Goal: Use online tool/utility: Utilize a website feature to perform a specific function

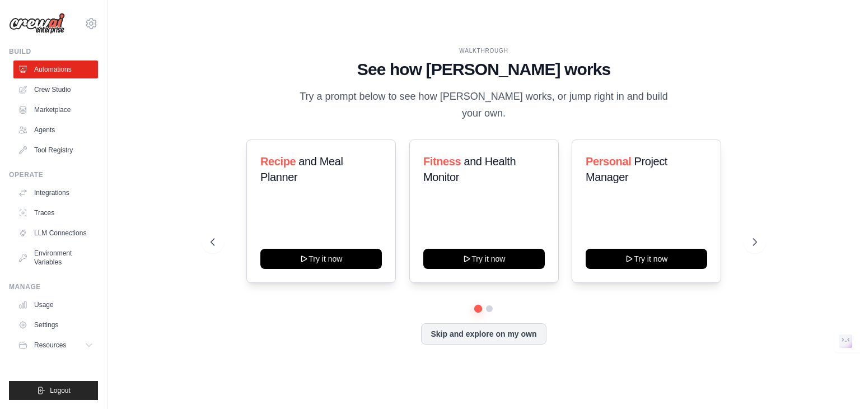
click at [494, 331] on button "Skip and explore on my own" at bounding box center [483, 333] width 125 height 21
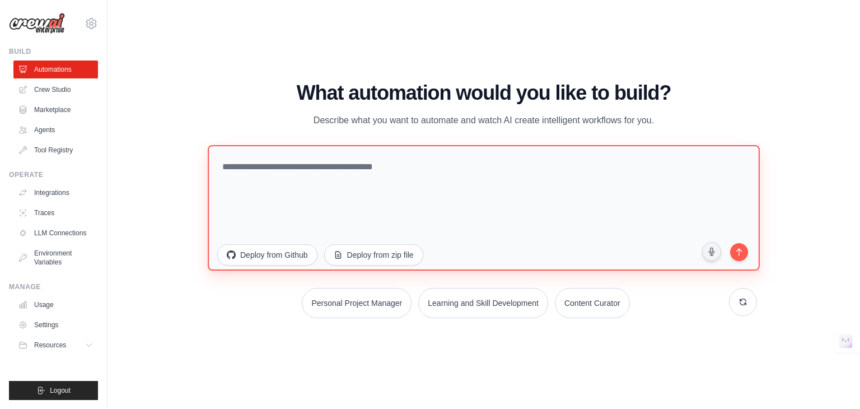
click at [306, 168] on textarea at bounding box center [484, 207] width 552 height 125
paste textarea "**********"
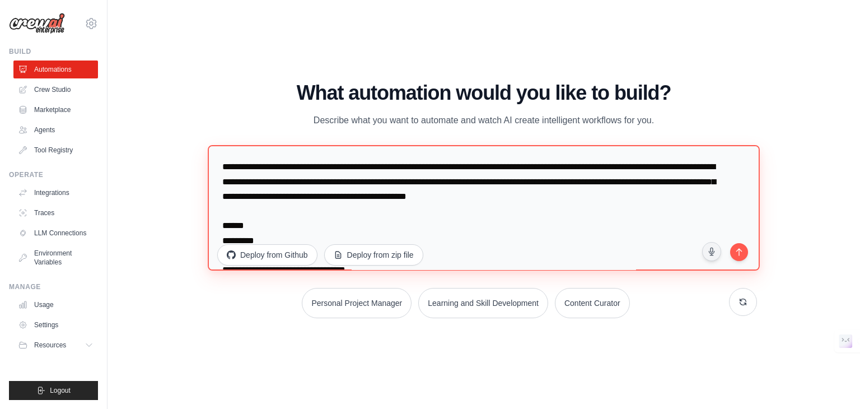
scroll to position [1097, 0]
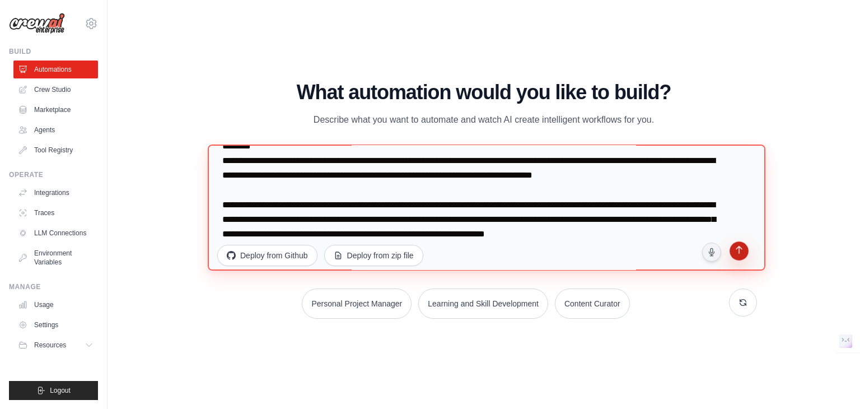
type textarea "**********"
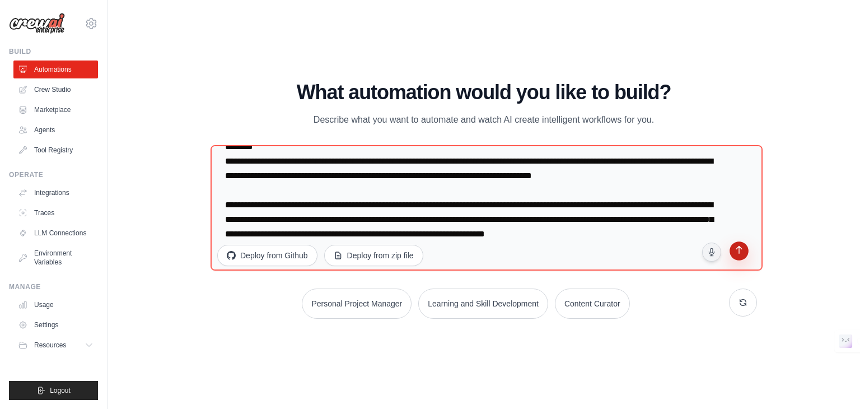
click at [742, 251] on icon "submit" at bounding box center [738, 251] width 11 height 11
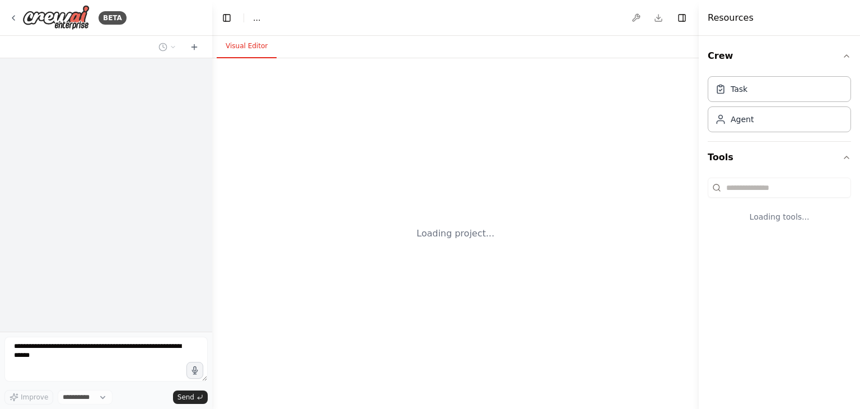
select select "****"
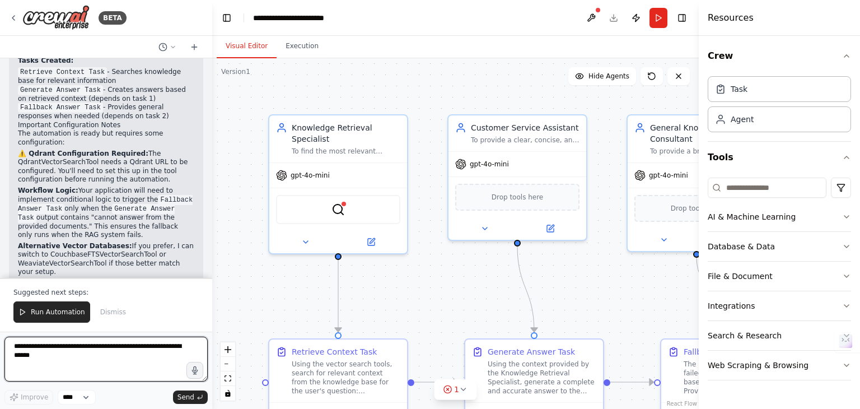
scroll to position [1942, 0]
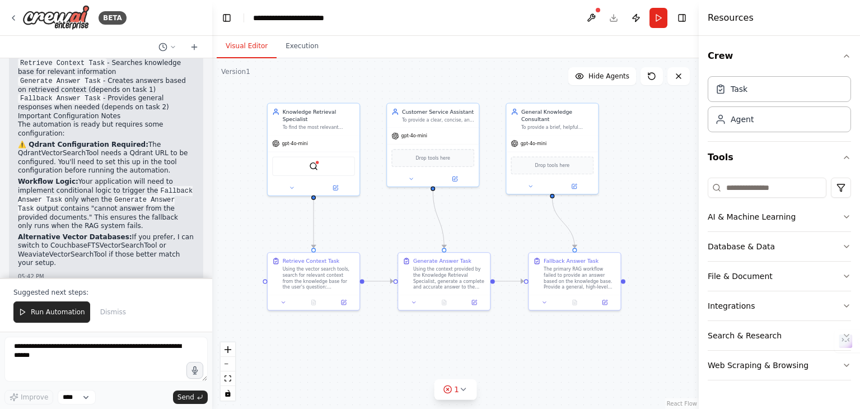
drag, startPoint x: 445, startPoint y: 135, endPoint x: 407, endPoint y: 79, distance: 67.8
click at [407, 79] on div ".deletable-edge-delete-btn { width: 20px; height: 20px; border: 0px solid #ffff…" at bounding box center [455, 233] width 486 height 350
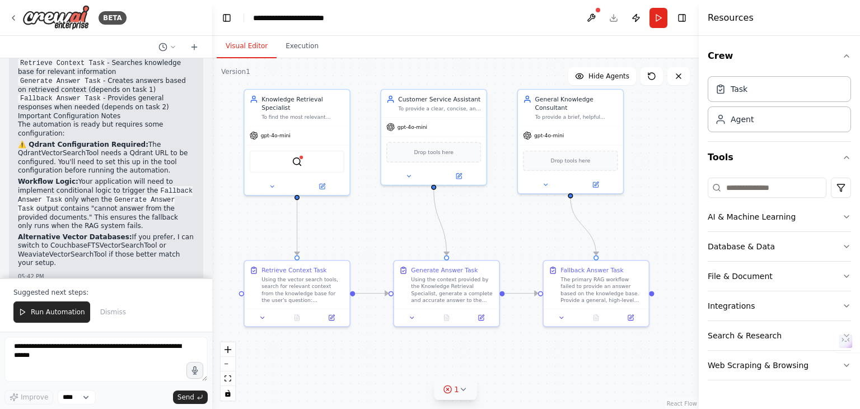
click at [453, 390] on div "1" at bounding box center [451, 388] width 16 height 11
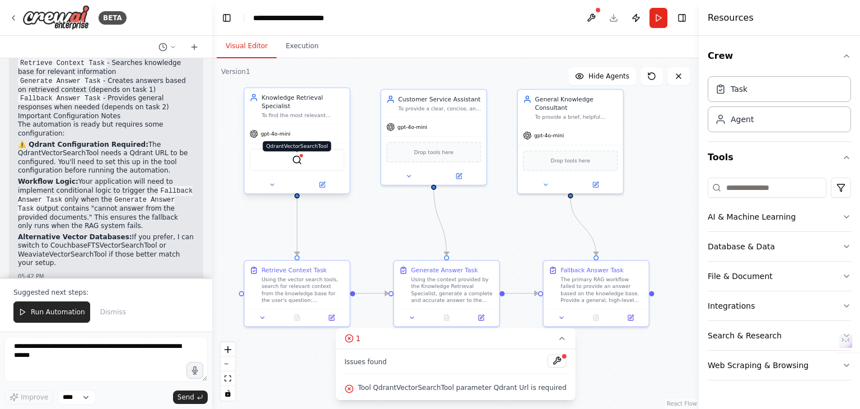
click at [294, 154] on img at bounding box center [297, 159] width 10 height 10
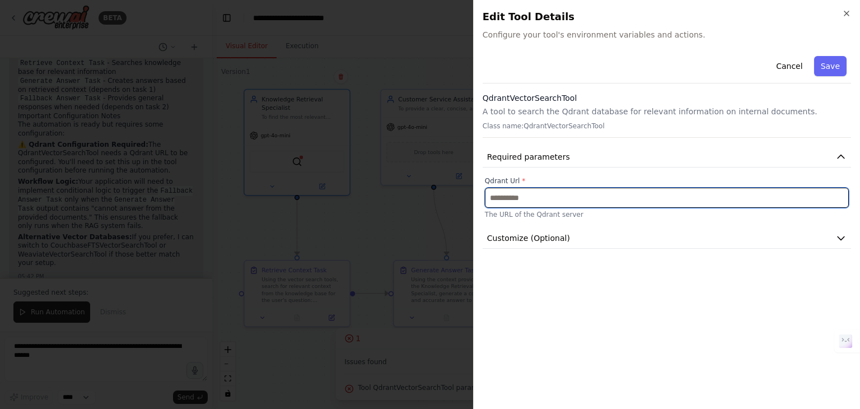
click at [725, 195] on input "text" at bounding box center [667, 197] width 364 height 20
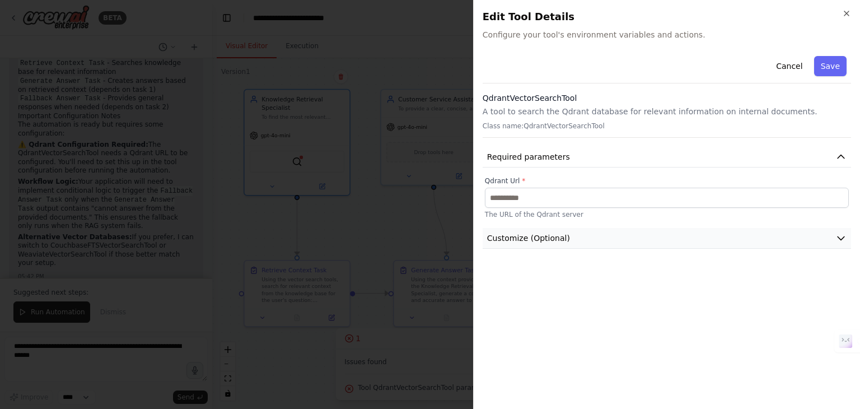
click at [593, 238] on button "Customize (Optional)" at bounding box center [666, 238] width 368 height 21
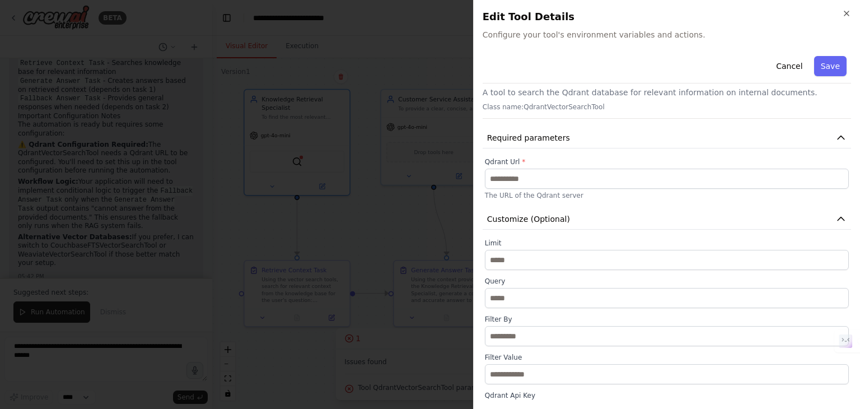
scroll to position [0, 0]
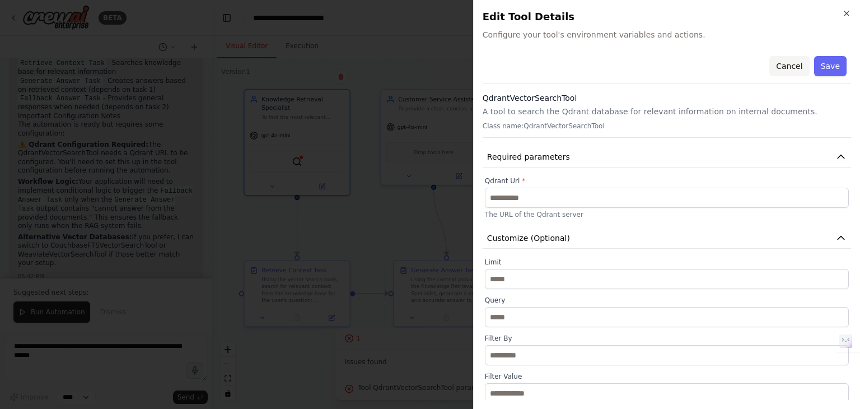
click at [779, 61] on button "Cancel" at bounding box center [789, 66] width 40 height 20
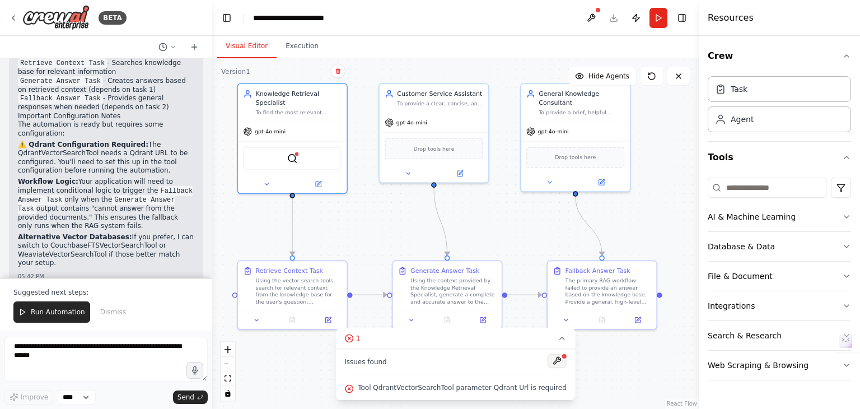
click at [548, 354] on button at bounding box center [556, 360] width 19 height 13
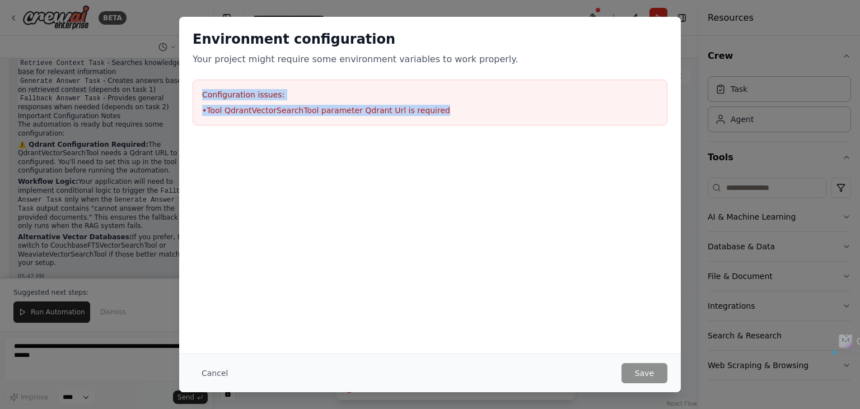
drag, startPoint x: 432, startPoint y: 113, endPoint x: 198, endPoint y: 90, distance: 235.6
click at [198, 90] on div "Configuration issues: • Tool QdrantVectorSearchTool parameter Qdrant Url is req…" at bounding box center [430, 102] width 475 height 46
copy div "Configuration issues: • Tool QdrantVectorSearchTool parameter Qdrant Url is req…"
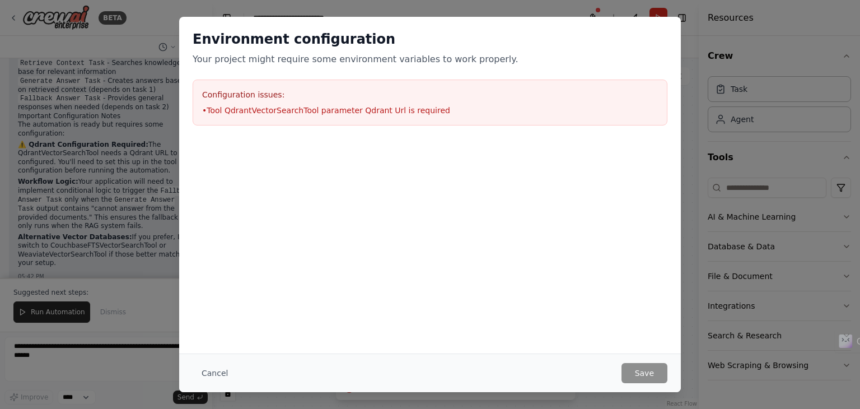
click at [67, 365] on div "Environment configuration Your project might require some environment variables…" at bounding box center [430, 204] width 860 height 409
click at [218, 371] on button "Cancel" at bounding box center [215, 373] width 44 height 20
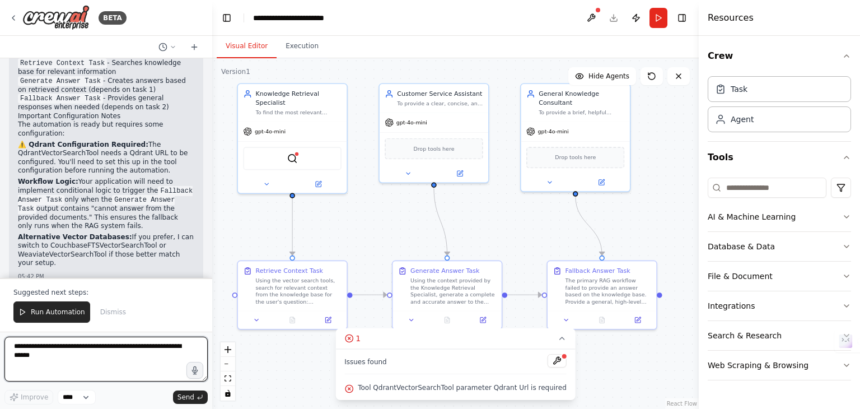
click at [73, 353] on textarea at bounding box center [105, 358] width 203 height 45
paste textarea "**********"
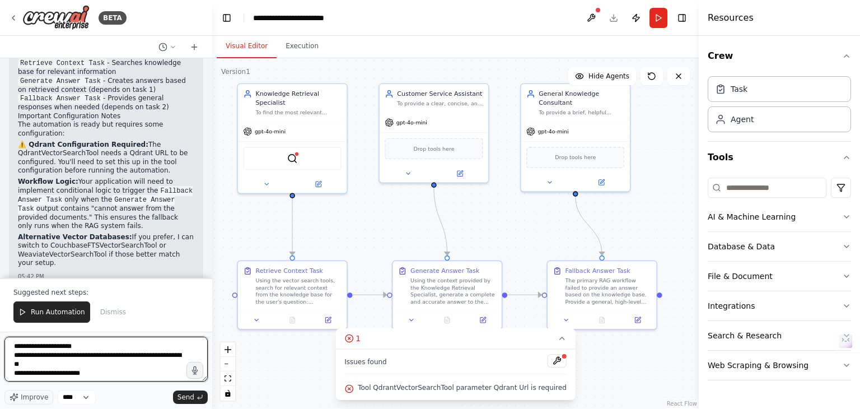
type textarea "**********"
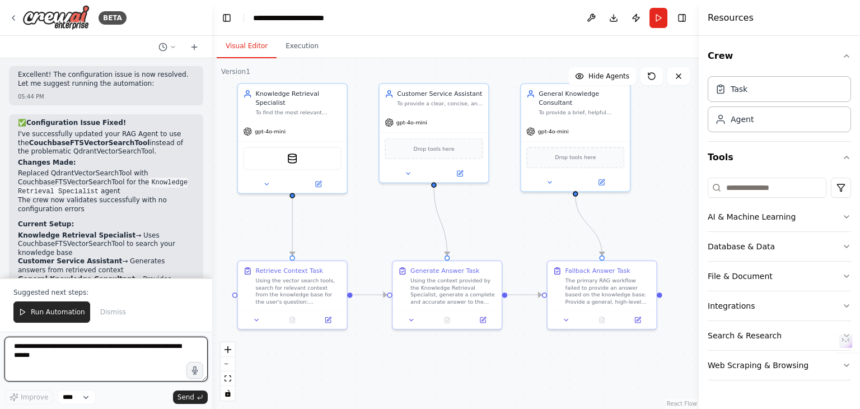
scroll to position [2624, 0]
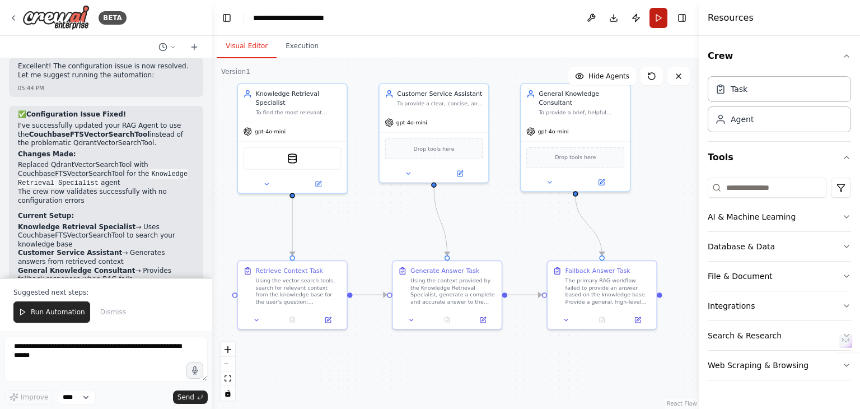
click at [658, 18] on button "Run" at bounding box center [658, 18] width 18 height 20
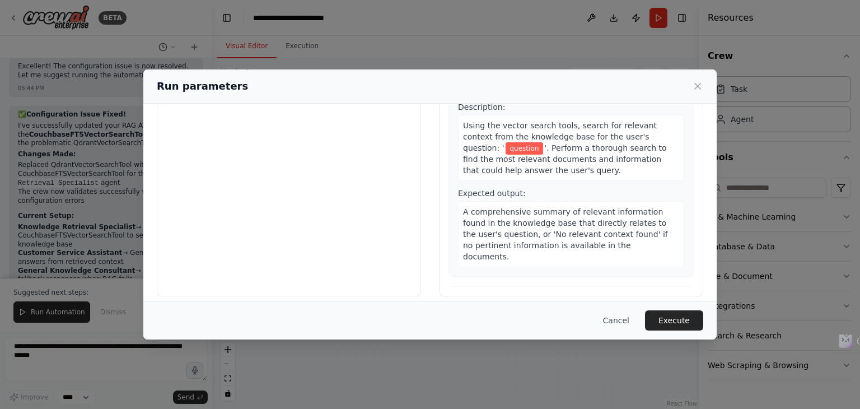
scroll to position [0, 0]
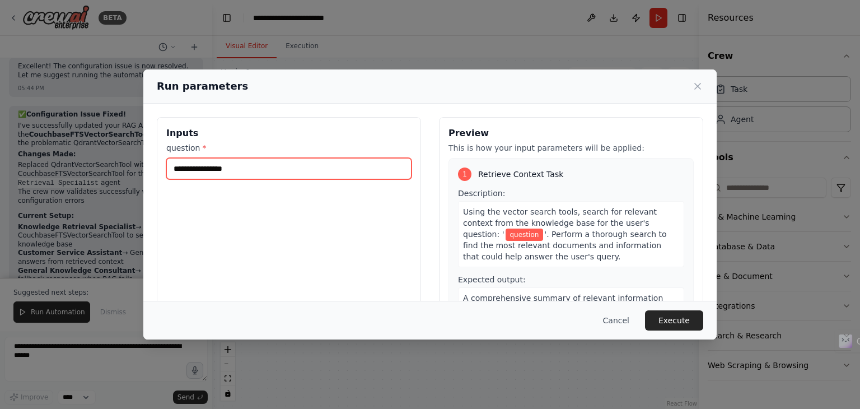
click at [307, 166] on input "question *" at bounding box center [288, 168] width 245 height 21
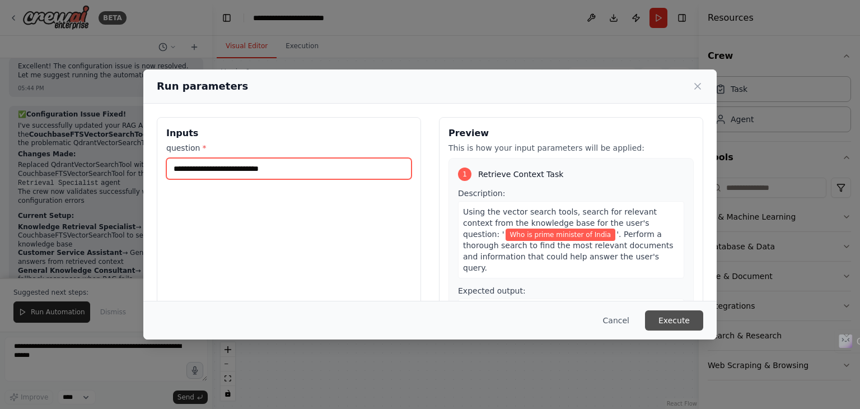
type input "**********"
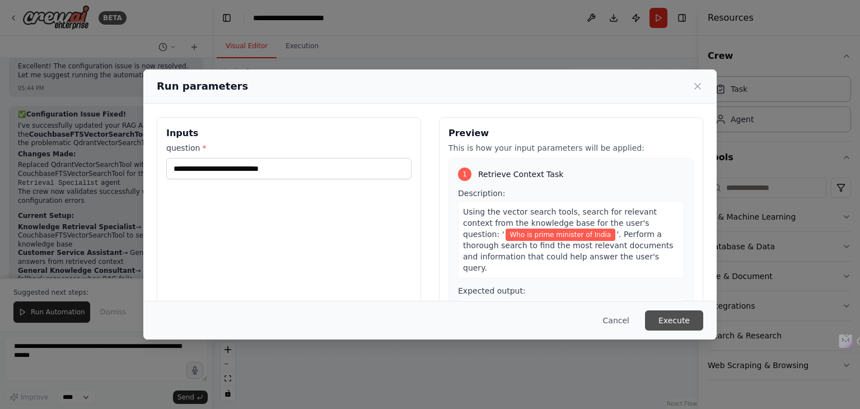
click at [667, 321] on button "Execute" at bounding box center [674, 320] width 58 height 20
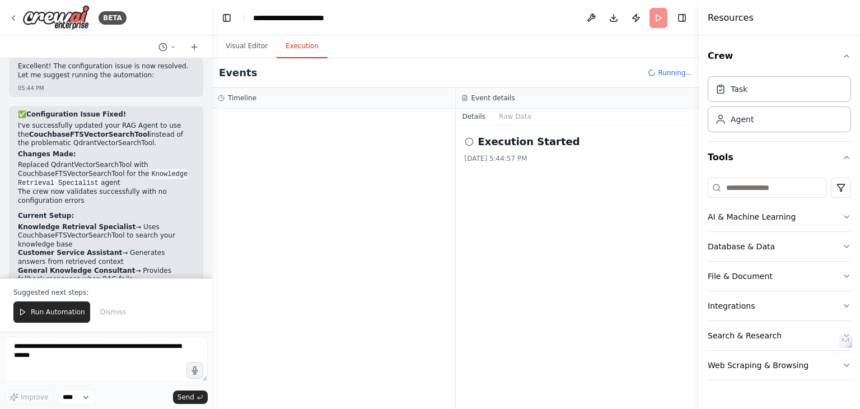
click at [288, 54] on button "Execution" at bounding box center [301, 47] width 51 height 24
click at [510, 121] on button "Raw Data" at bounding box center [515, 117] width 46 height 16
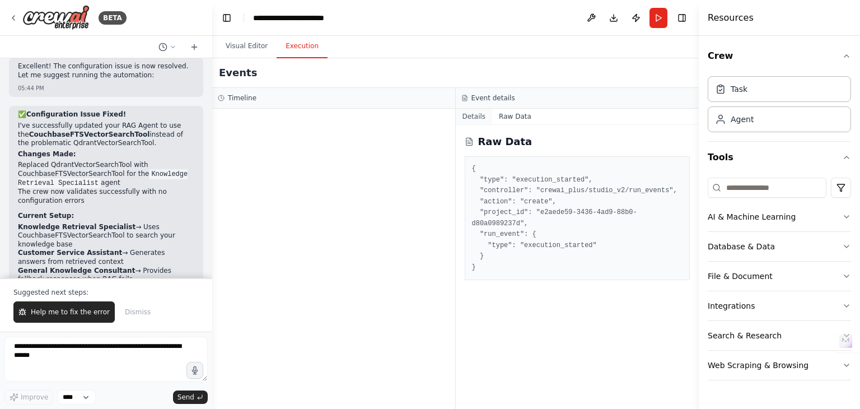
click at [476, 117] on button "Details" at bounding box center [474, 117] width 37 height 16
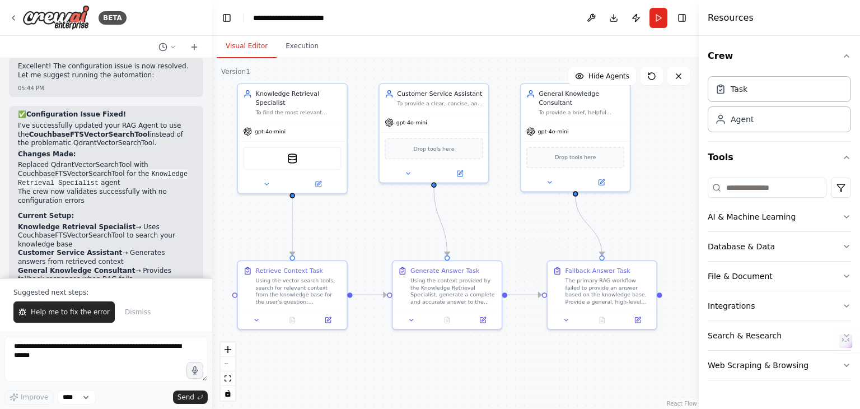
click at [258, 40] on button "Visual Editor" at bounding box center [247, 47] width 60 height 24
click at [439, 155] on div "Drop tools here" at bounding box center [433, 146] width 98 height 21
click at [299, 146] on div "CouchbaseFTSVectorSearchTool" at bounding box center [292, 156] width 98 height 23
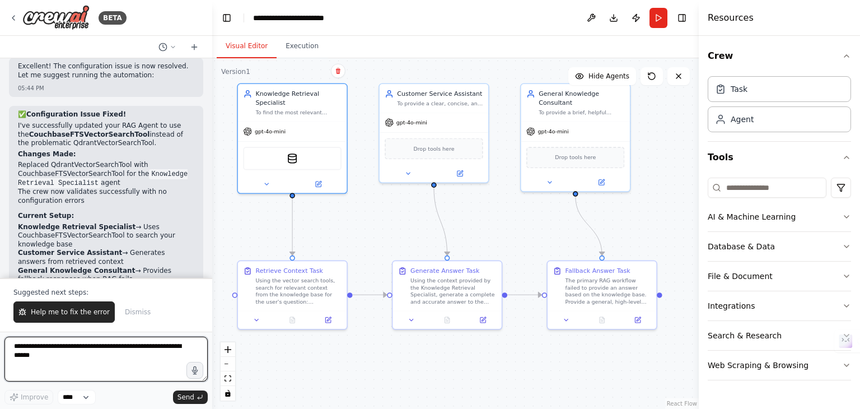
click at [73, 350] on textarea at bounding box center [105, 358] width 203 height 45
type textarea "**********"
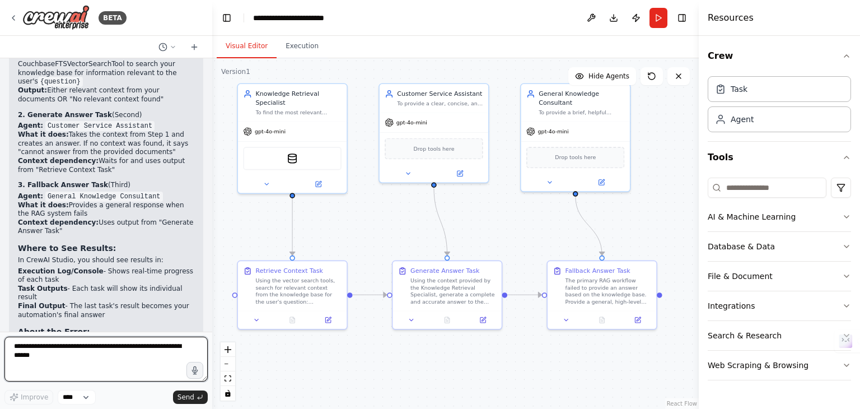
scroll to position [3149, 0]
click at [56, 353] on textarea at bounding box center [105, 358] width 203 height 45
type textarea "**********"
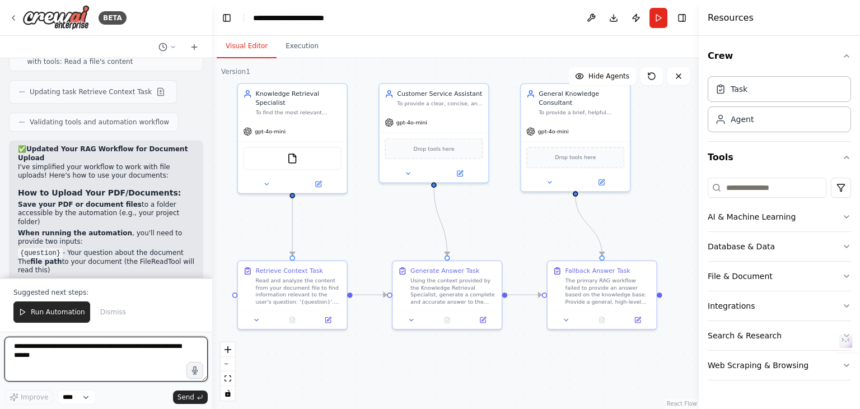
scroll to position [4236, 0]
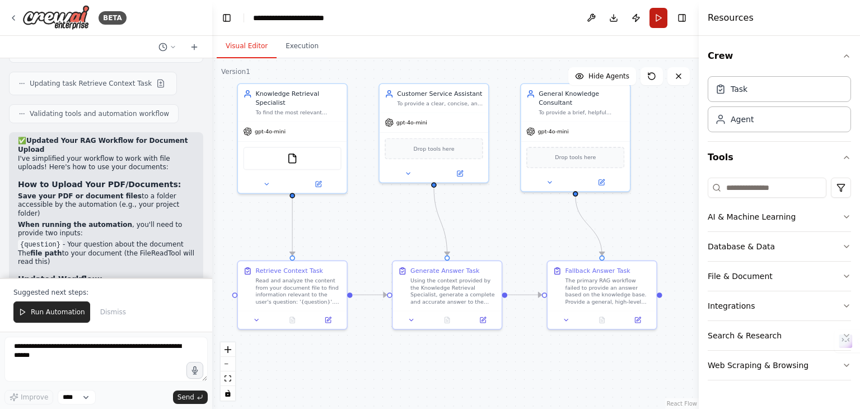
click at [656, 21] on button "Run" at bounding box center [658, 18] width 18 height 20
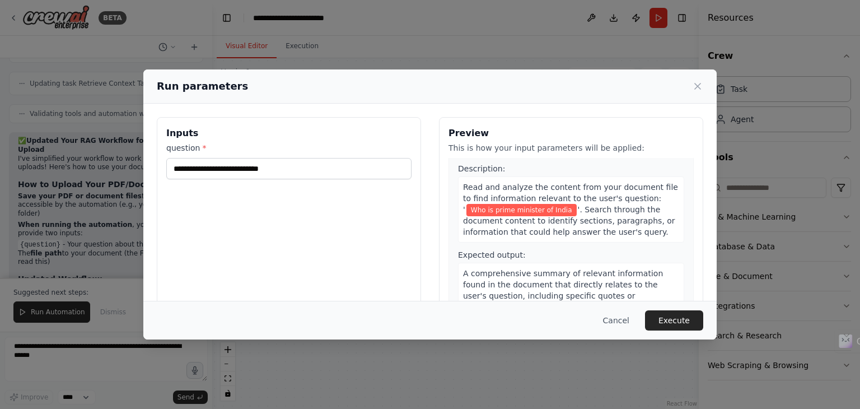
scroll to position [0, 0]
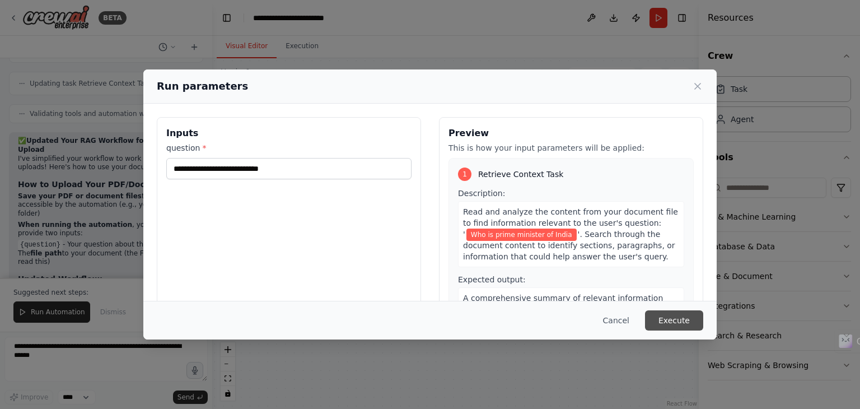
click at [663, 326] on button "Execute" at bounding box center [674, 320] width 58 height 20
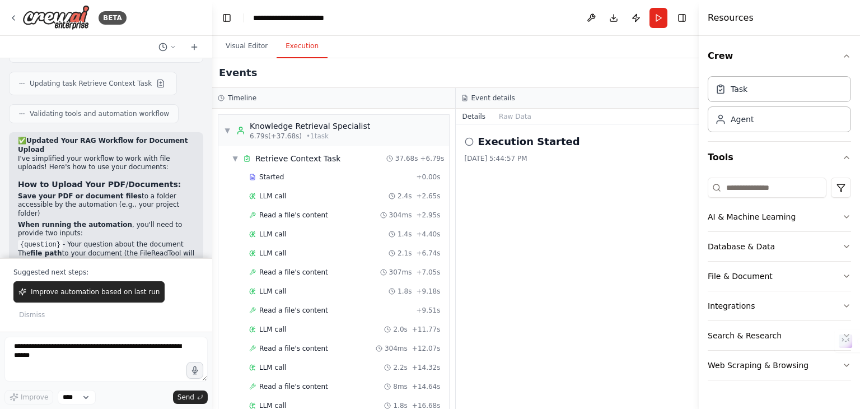
click at [287, 45] on button "Execution" at bounding box center [301, 47] width 51 height 24
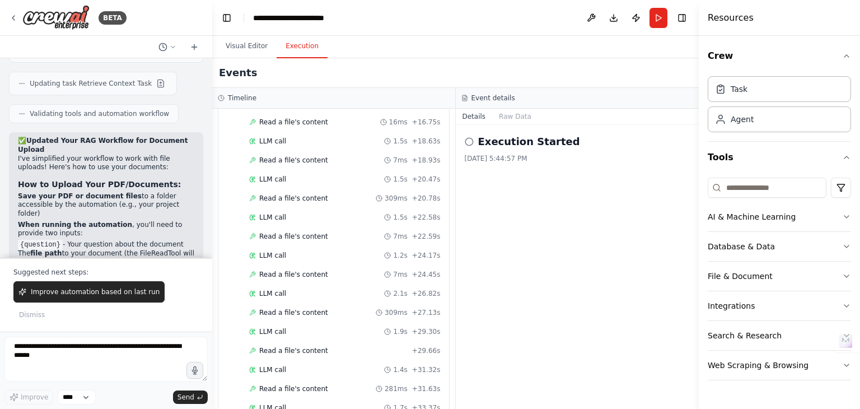
scroll to position [654, 0]
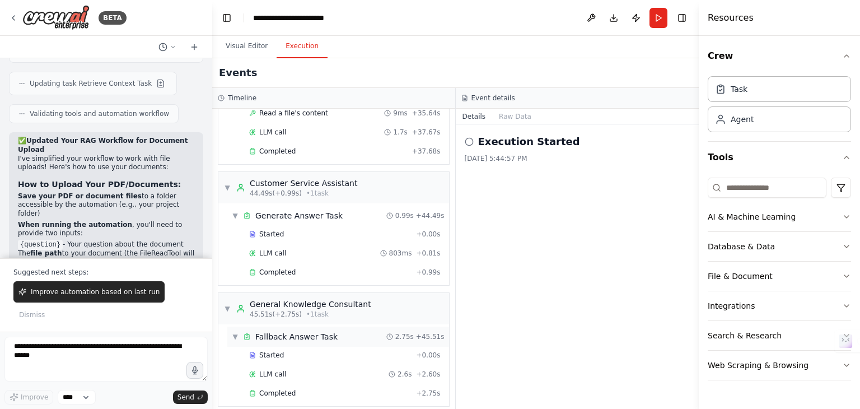
click at [266, 331] on div "Fallback Answer Task" at bounding box center [296, 336] width 82 height 11
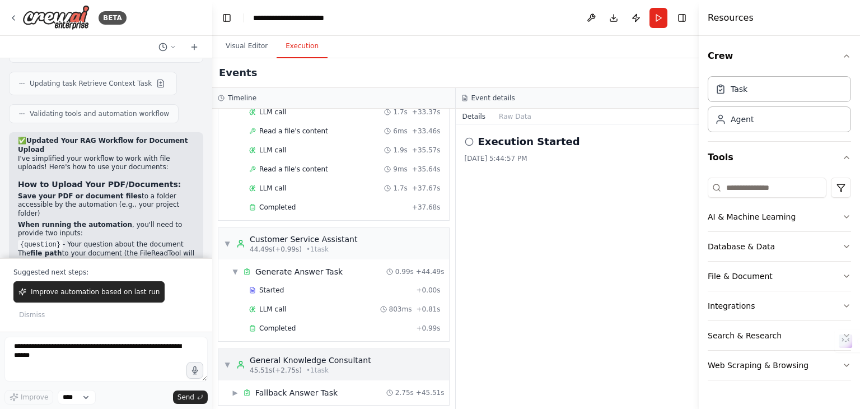
click at [228, 354] on div "▼ General Knowledge Consultant 45.51s (+2.75s) • 1 task" at bounding box center [297, 364] width 147 height 20
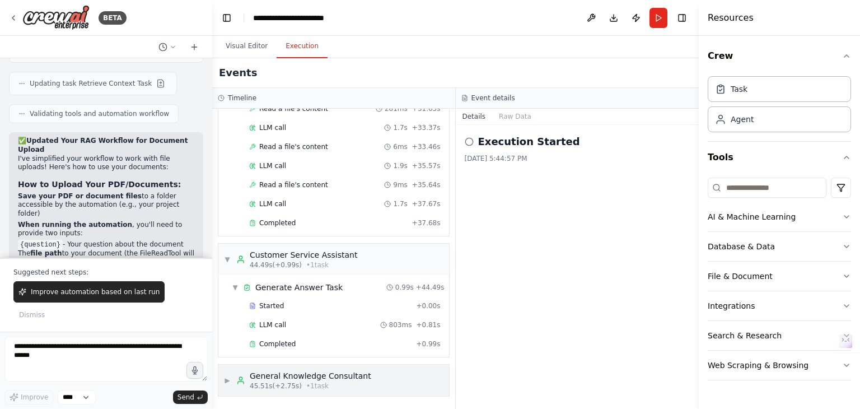
scroll to position [573, 0]
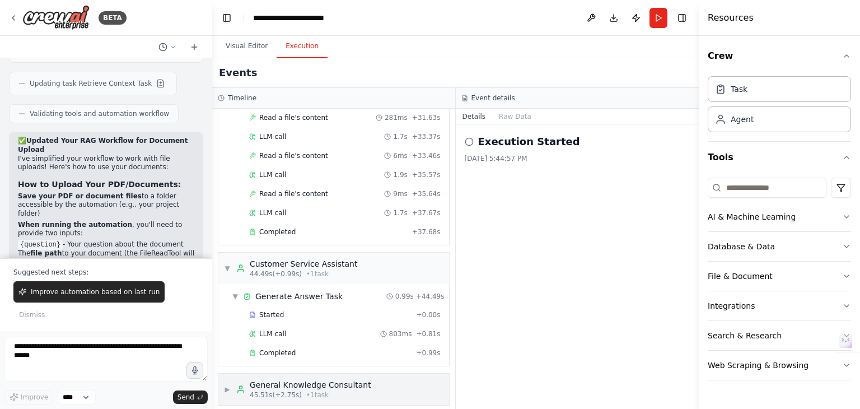
click at [230, 384] on span "▶" at bounding box center [227, 388] width 7 height 9
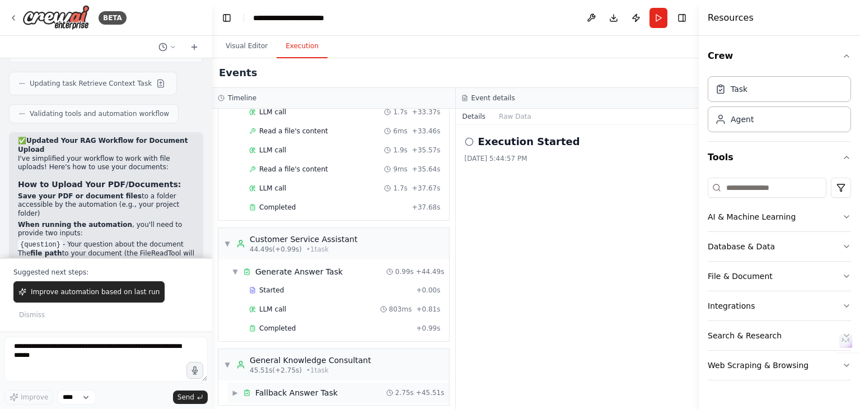
click at [235, 388] on span "▶" at bounding box center [235, 392] width 7 height 9
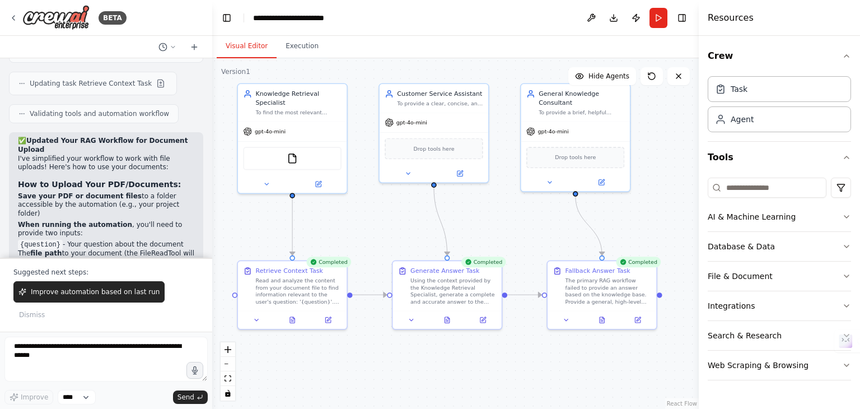
click at [234, 54] on button "Visual Editor" at bounding box center [247, 47] width 60 height 24
click at [569, 285] on div "The primary RAG workflow failed to provide an answer based on the knowledge bas…" at bounding box center [608, 289] width 86 height 29
click at [565, 126] on span "gpt-4o-mini" at bounding box center [553, 129] width 31 height 7
click at [284, 122] on div "gpt-4o-mini" at bounding box center [292, 130] width 109 height 20
click at [285, 157] on div "FileReadTool" at bounding box center [292, 156] width 98 height 23
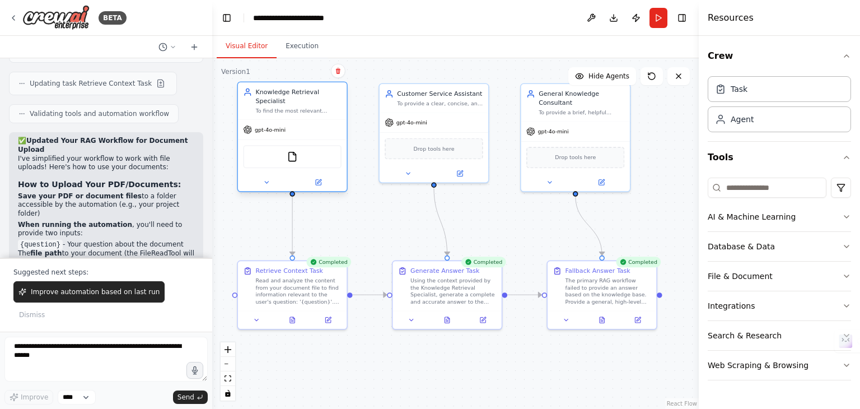
click at [329, 182] on div "Knowledge Retrieval Specialist To find the most relevant information for any gi…" at bounding box center [292, 138] width 111 height 111
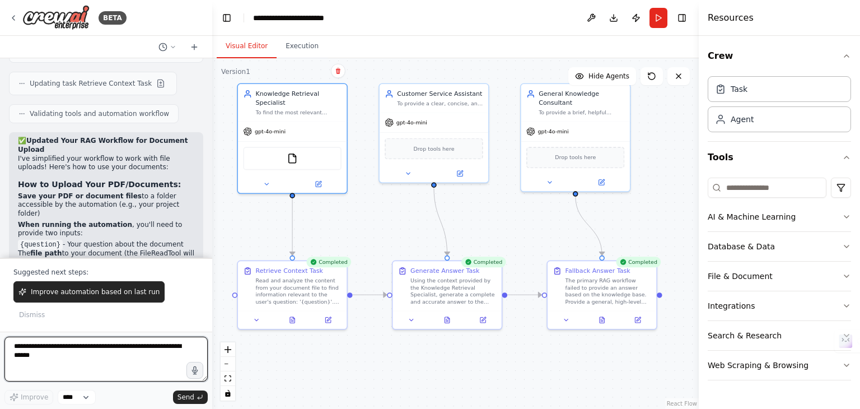
click at [93, 356] on textarea at bounding box center [105, 358] width 203 height 45
type textarea "**********"
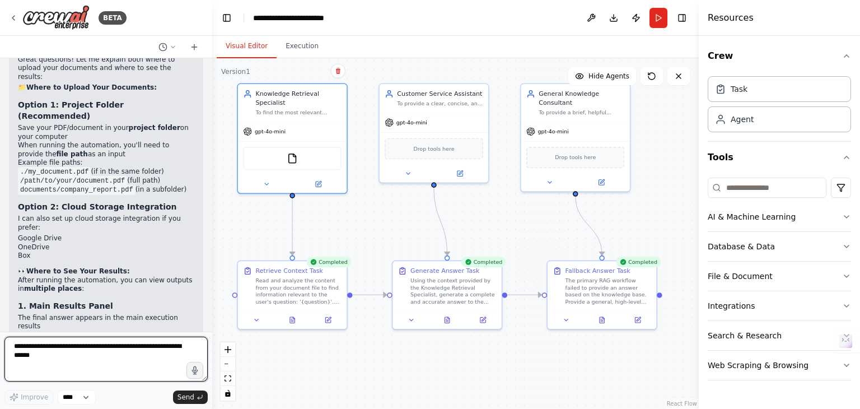
scroll to position [4822, 0]
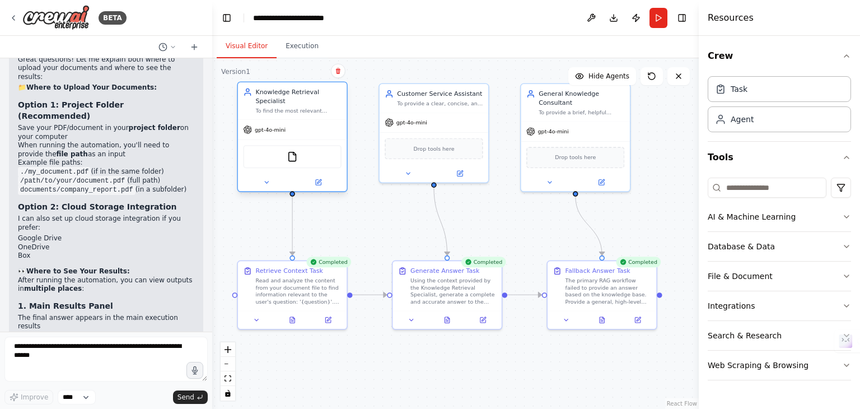
click at [285, 146] on div "FileReadTool" at bounding box center [292, 156] width 98 height 23
click at [268, 179] on icon at bounding box center [266, 182] width 7 height 7
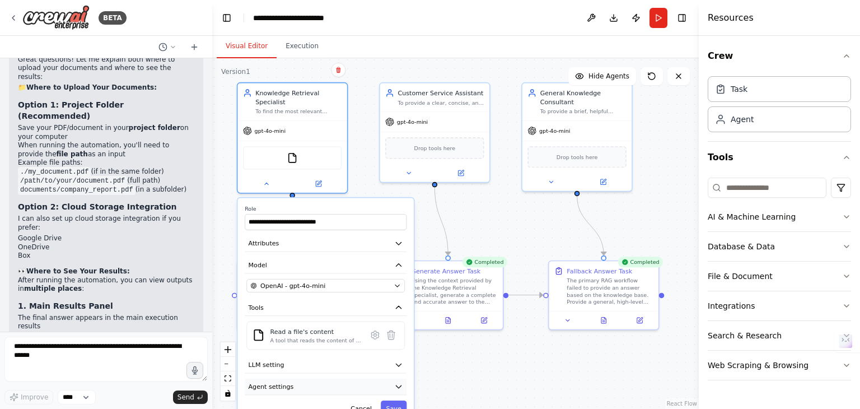
click at [300, 378] on button "Agent settings" at bounding box center [326, 386] width 162 height 16
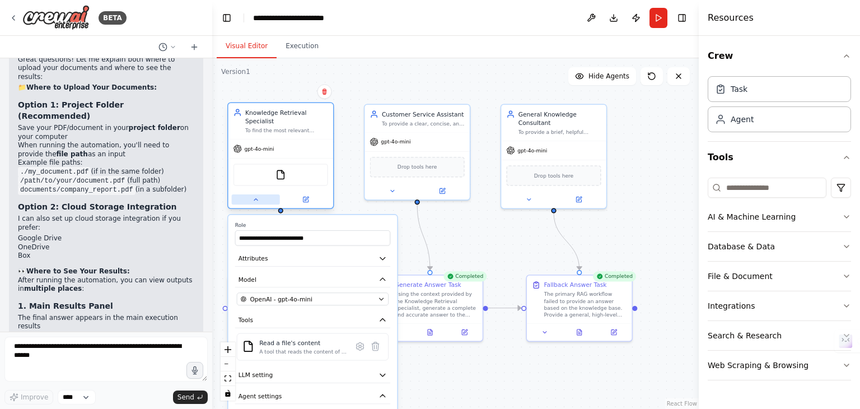
click at [246, 194] on button at bounding box center [256, 199] width 48 height 10
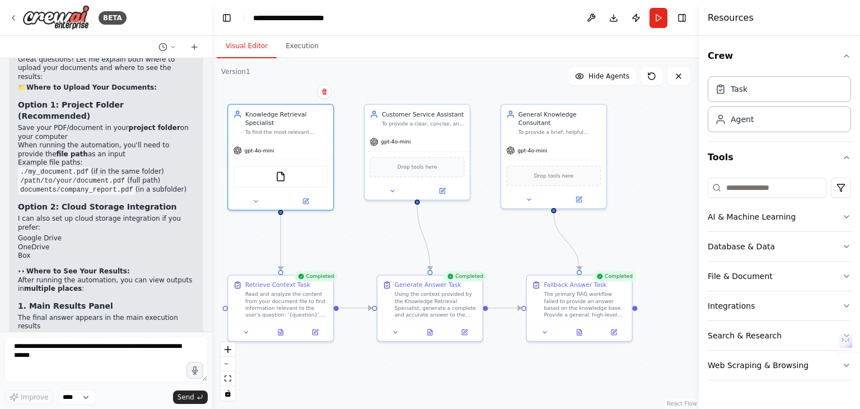
scroll to position [4950, 0]
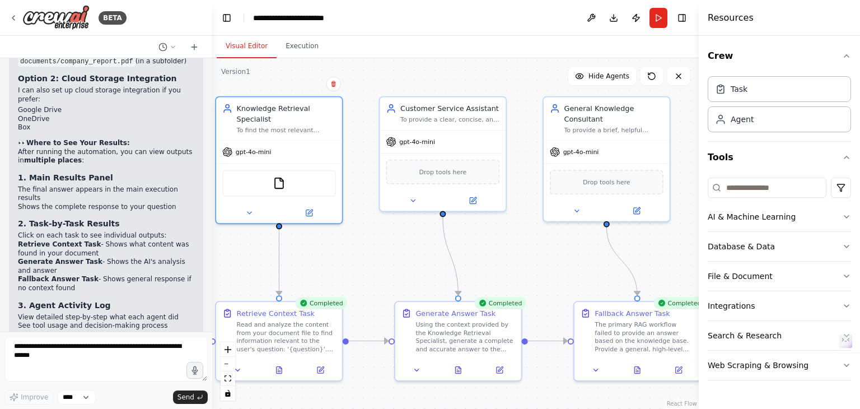
drag, startPoint x: 303, startPoint y: 254, endPoint x: 371, endPoint y: 262, distance: 68.3
click at [371, 262] on div ".deletable-edge-delete-btn { width: 20px; height: 20px; border: 0px solid #ffff…" at bounding box center [455, 233] width 486 height 350
click at [594, 16] on button at bounding box center [591, 18] width 18 height 20
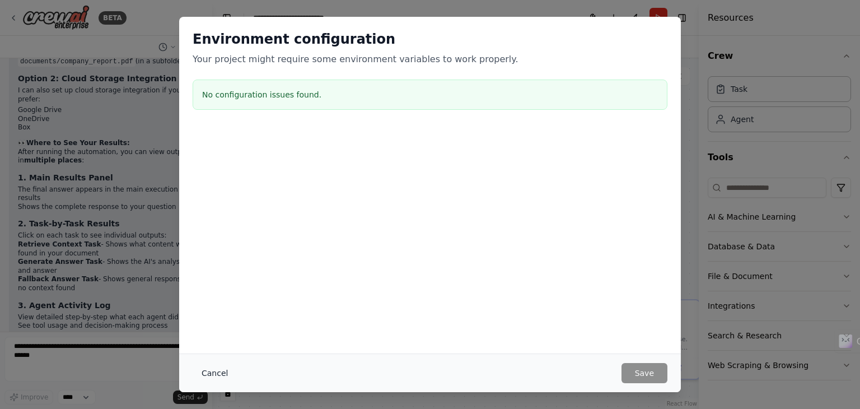
click at [201, 370] on button "Cancel" at bounding box center [215, 373] width 44 height 20
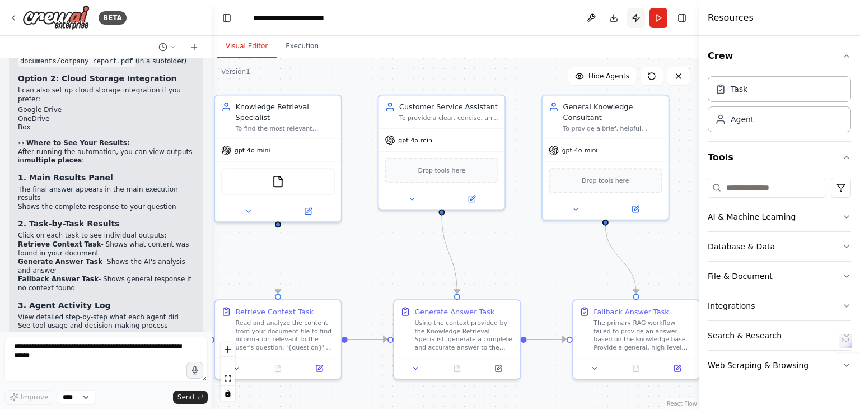
click at [635, 18] on button "Publish" at bounding box center [636, 18] width 18 height 20
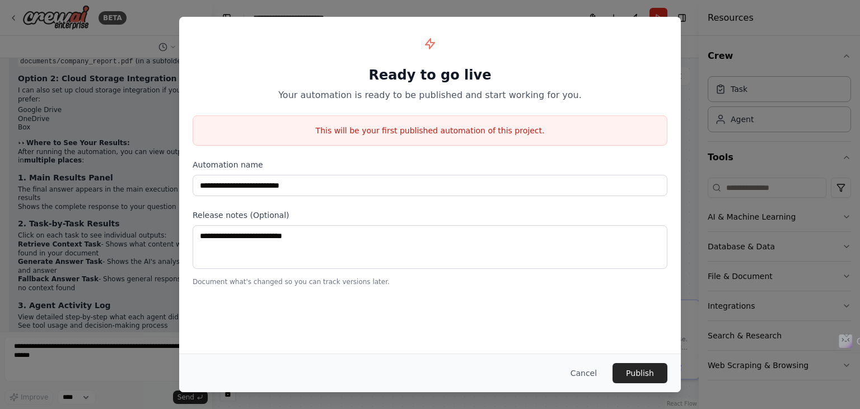
click at [163, 76] on div "**********" at bounding box center [430, 204] width 860 height 409
click at [586, 370] on button "Cancel" at bounding box center [583, 373] width 44 height 20
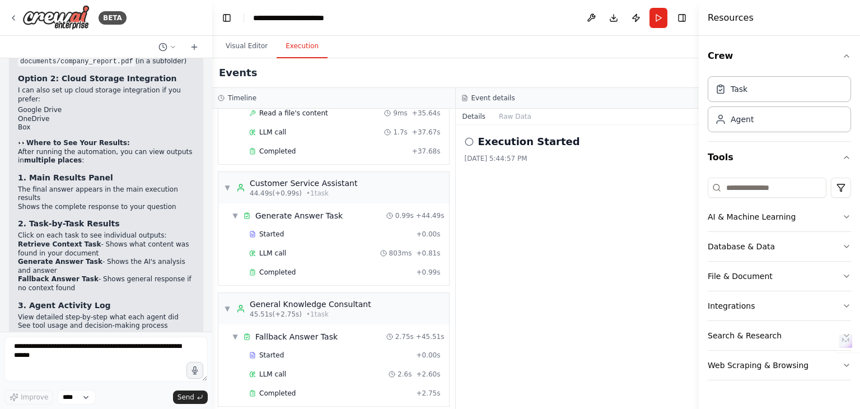
click at [299, 52] on button "Execution" at bounding box center [301, 47] width 51 height 24
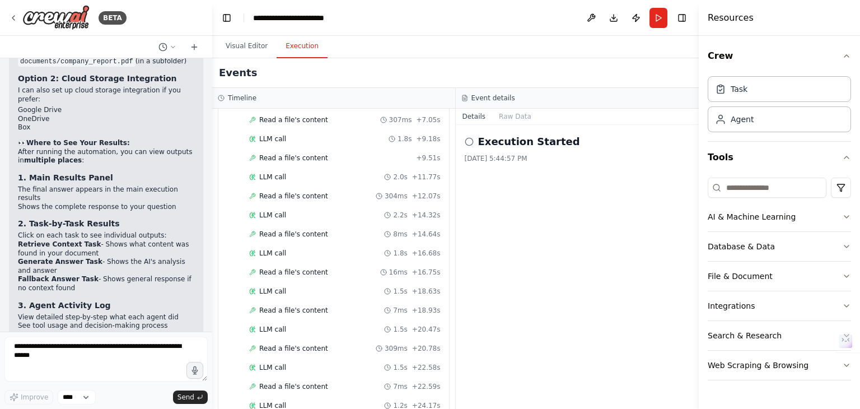
scroll to position [0, 0]
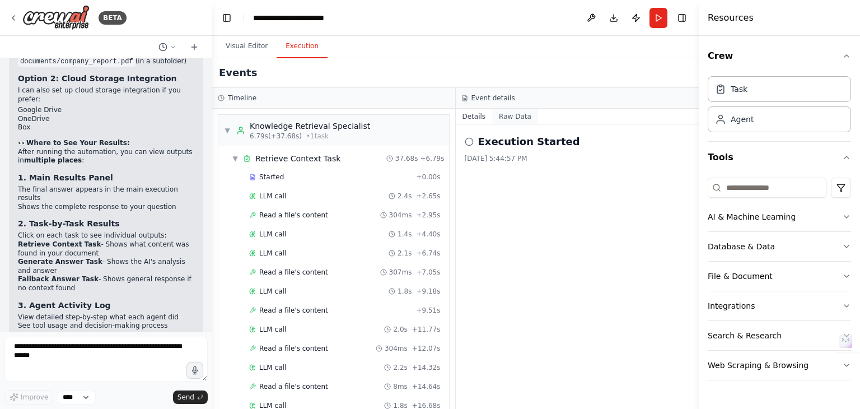
click at [510, 114] on button "Raw Data" at bounding box center [515, 117] width 46 height 16
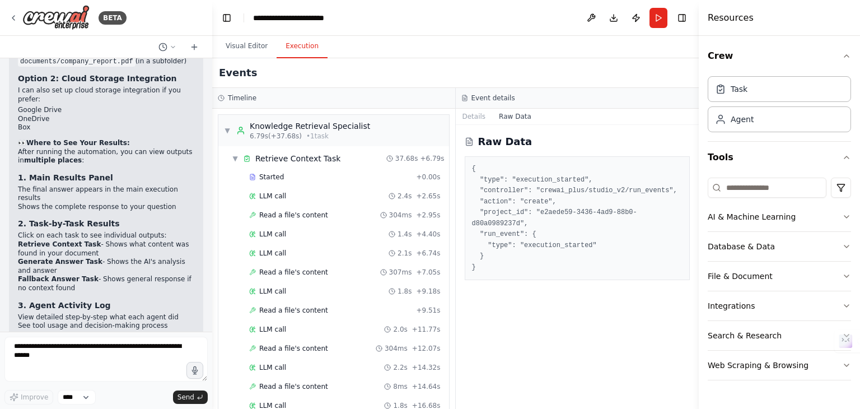
click at [510, 114] on button "Raw Data" at bounding box center [515, 117] width 46 height 16
click at [475, 115] on button "Details" at bounding box center [474, 117] width 37 height 16
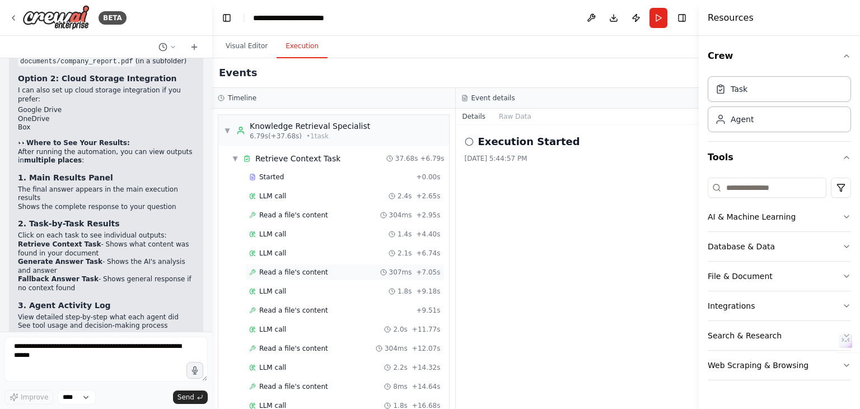
click at [280, 271] on span "Read a file's content" at bounding box center [293, 272] width 69 height 9
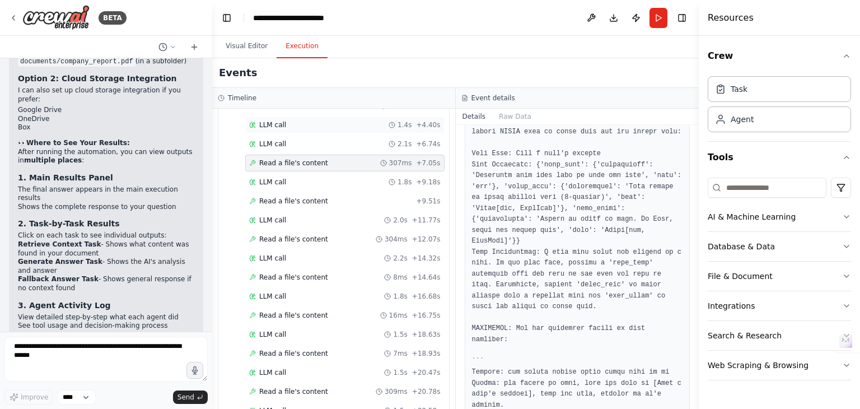
scroll to position [111, 0]
